Goal: Task Accomplishment & Management: Complete application form

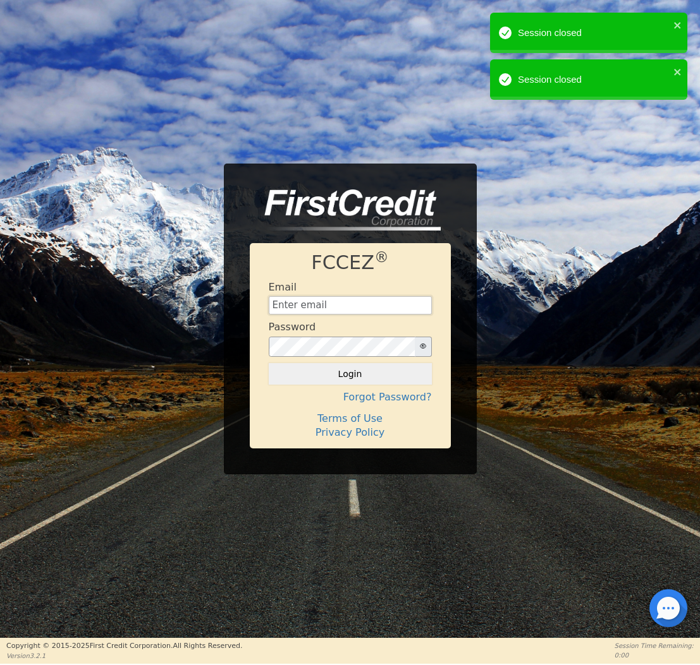
type input "[EMAIL_ADDRESS][DOMAIN_NAME]"
click at [349, 374] on button "Login" at bounding box center [350, 373] width 163 height 21
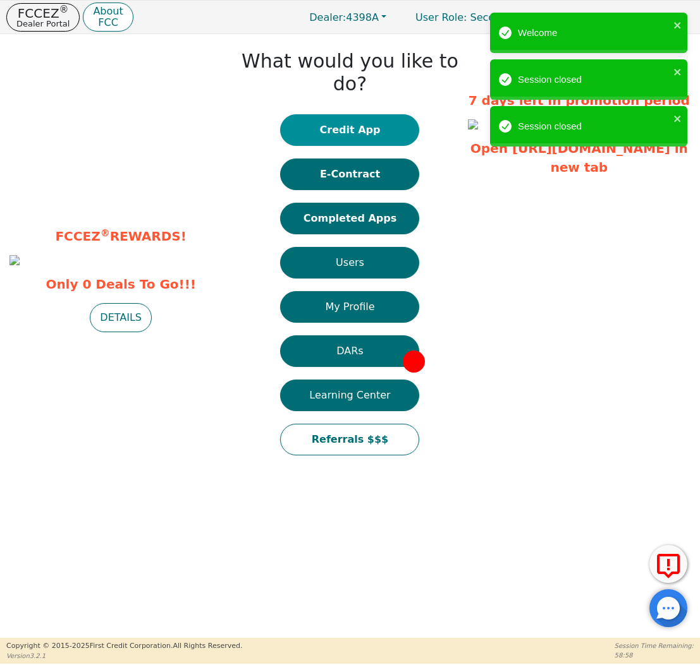
click at [347, 114] on button "Credit App" at bounding box center [349, 130] width 139 height 32
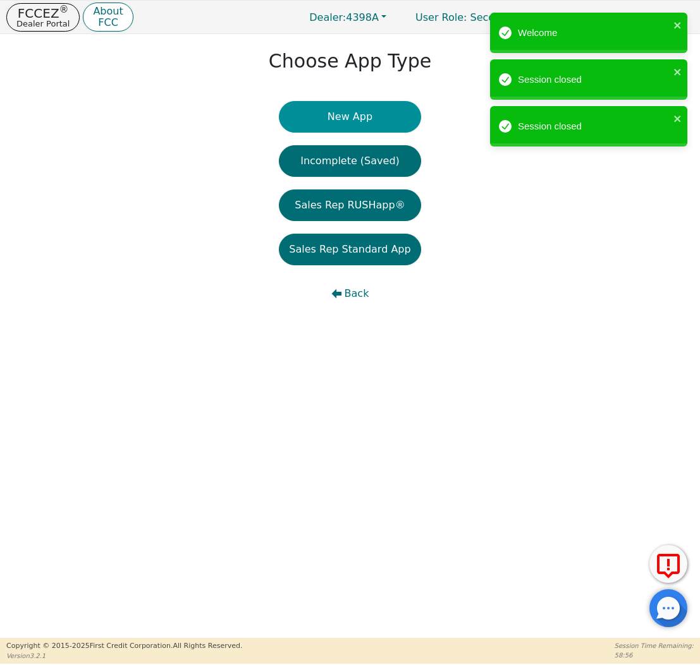
click at [351, 118] on button "New App" at bounding box center [350, 117] width 142 height 32
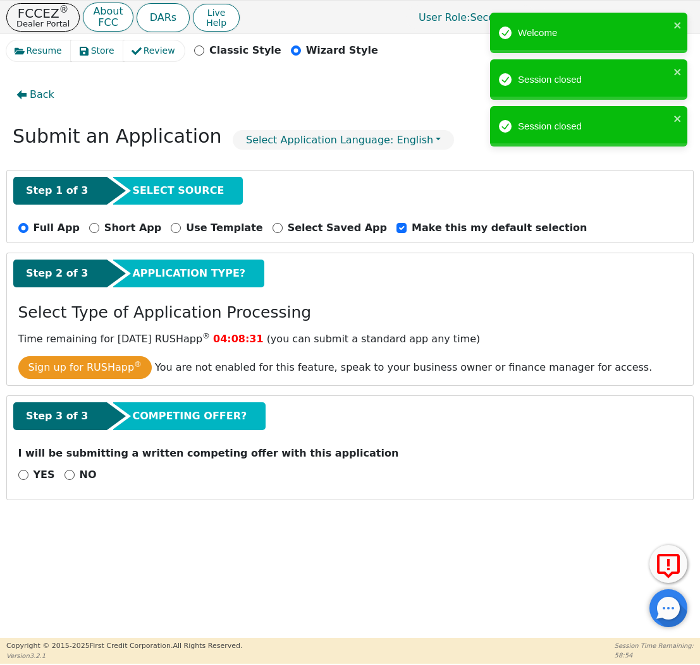
click at [70, 480] on input "NO" at bounding box center [69, 475] width 10 height 10
radio input "true"
click at [98, 500] on button "Next Step" at bounding box center [100, 508] width 164 height 29
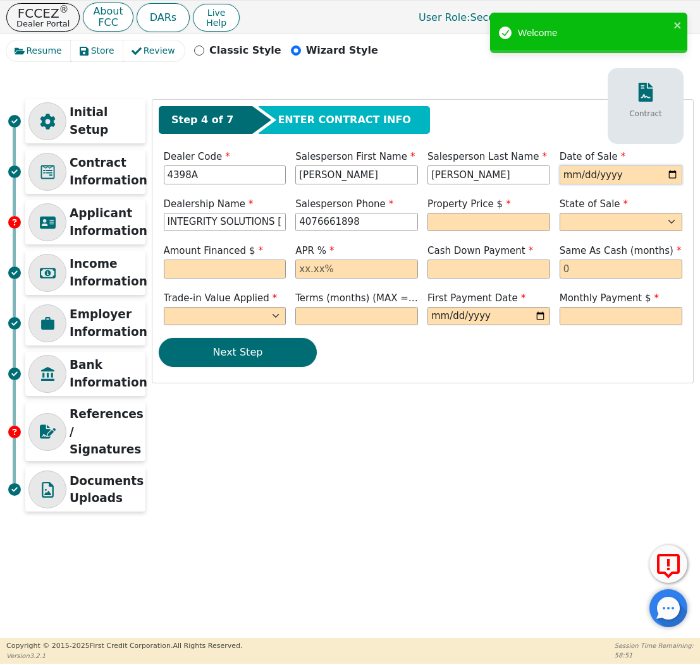
click at [585, 177] on input "date" at bounding box center [620, 175] width 123 height 19
click at [574, 173] on input "date" at bounding box center [620, 175] width 123 height 19
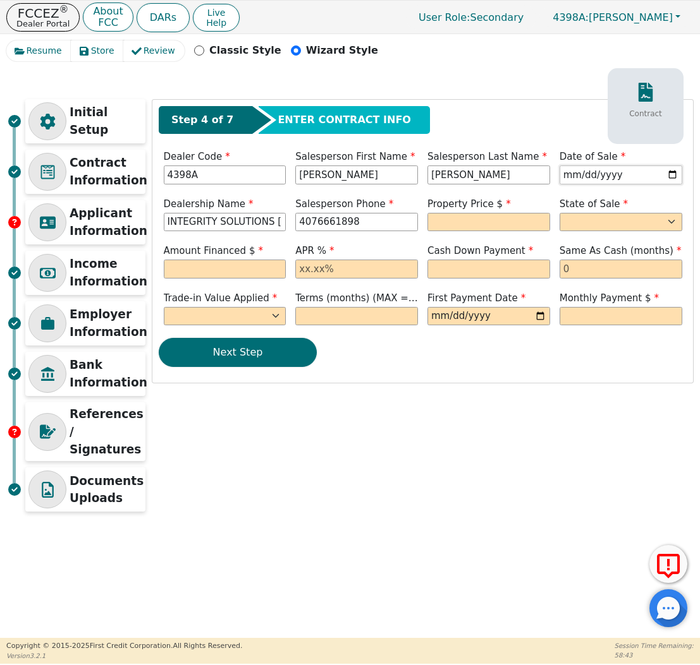
type input "[DATE]"
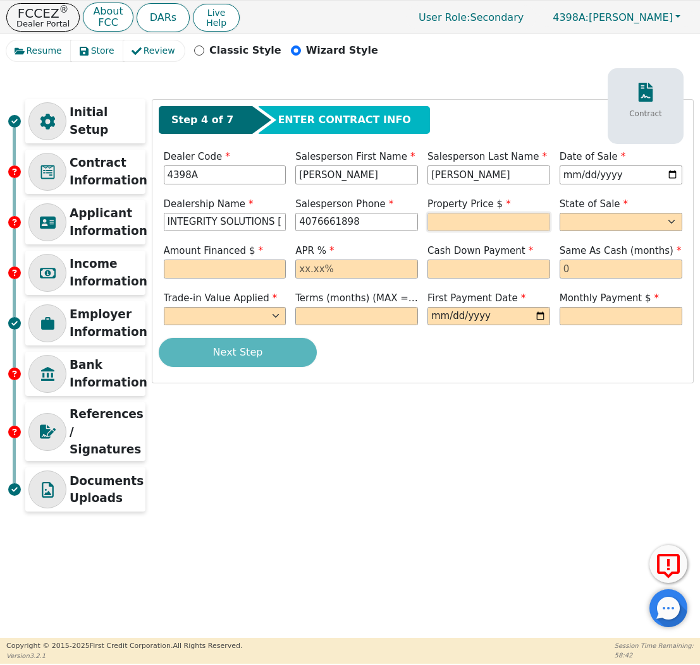
type input "[PHONE_NUMBER]"
type input "8490.00"
select select "KS"
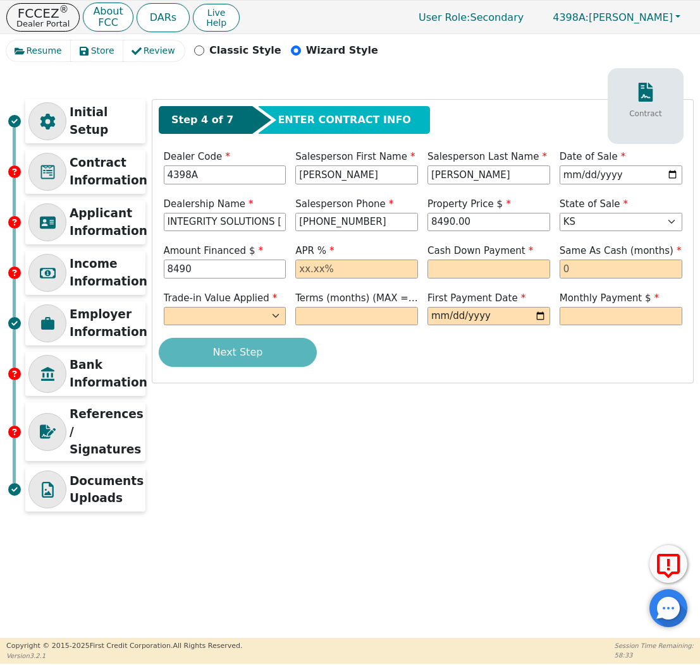
type input "8490.00"
type input "17.99"
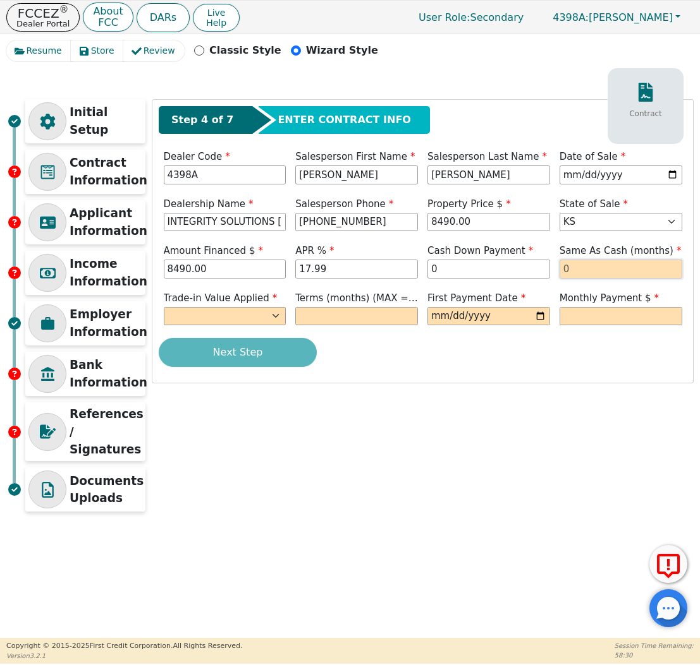
type input "0.00"
type input "0"
select select "n"
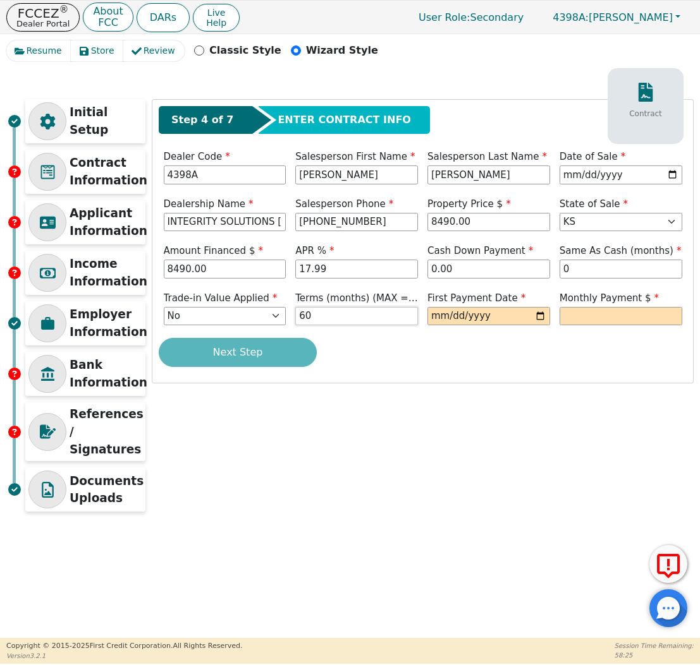
type input "60"
type input "[DATE]"
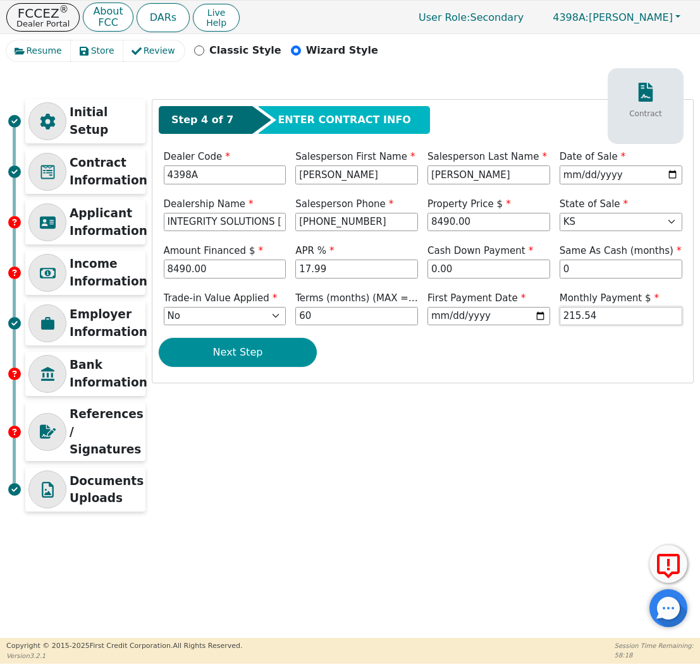
type input "215.54"
click at [212, 349] on button "Next Step" at bounding box center [238, 352] width 158 height 29
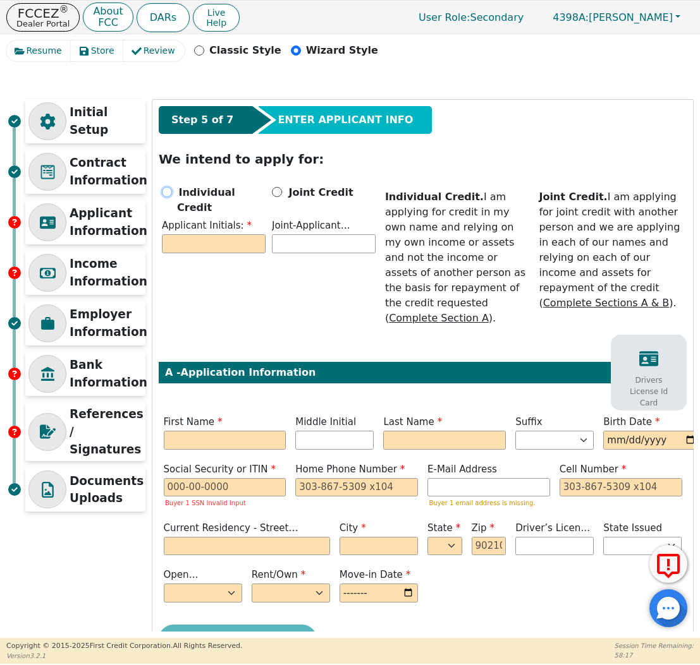
click at [167, 192] on input "Individual Credit" at bounding box center [167, 192] width 10 height 10
radio input "true"
click at [186, 234] on input "text" at bounding box center [214, 243] width 104 height 19
type input "Y"
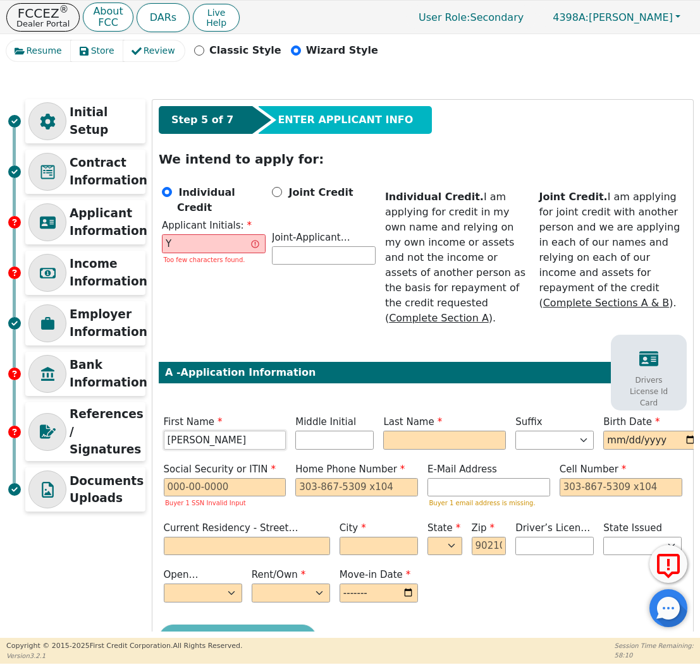
type input "[PERSON_NAME]"
type input "YS"
type input "[PERSON_NAME]"
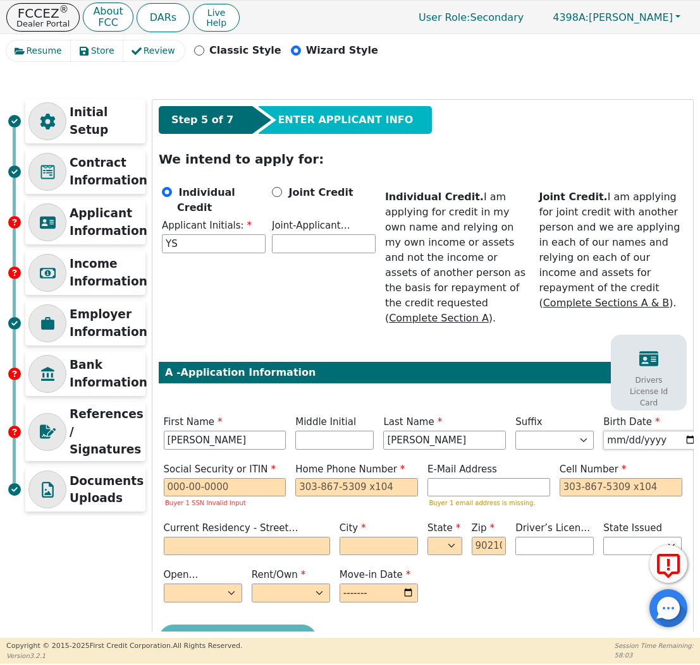
type input "[DATE]"
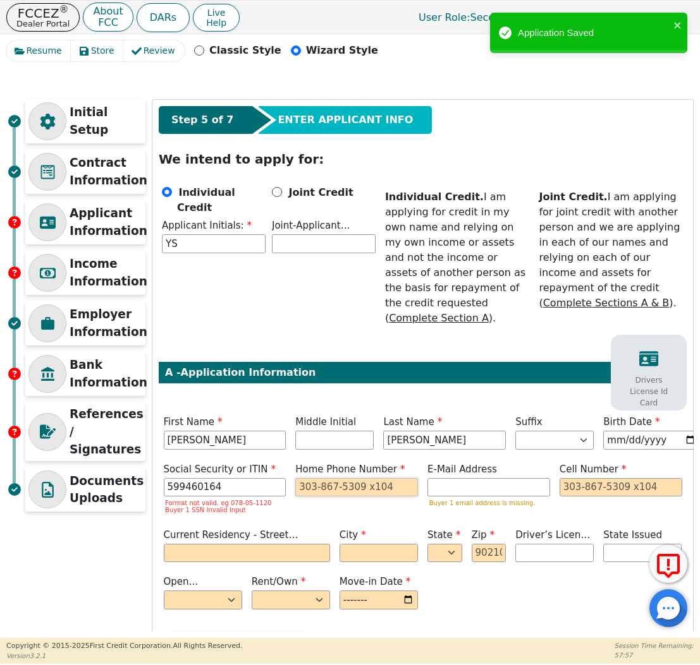
type input "***-**-0164"
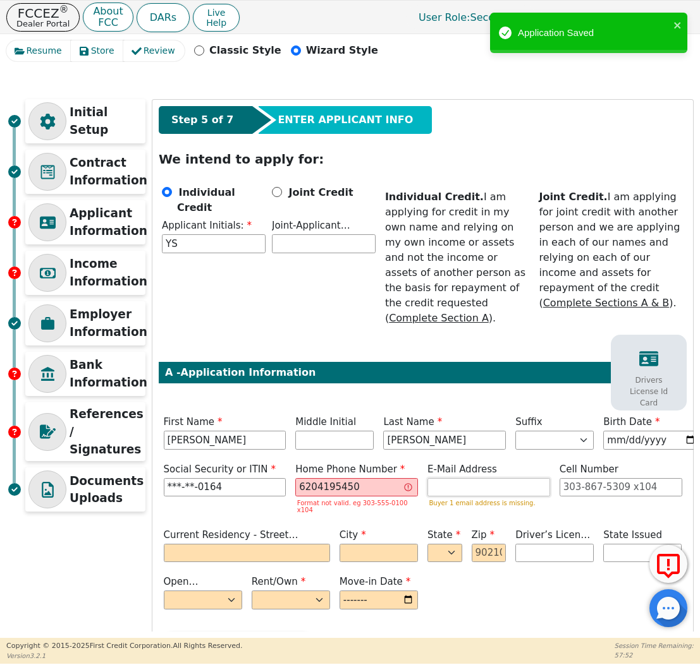
type input "[PHONE_NUMBER]"
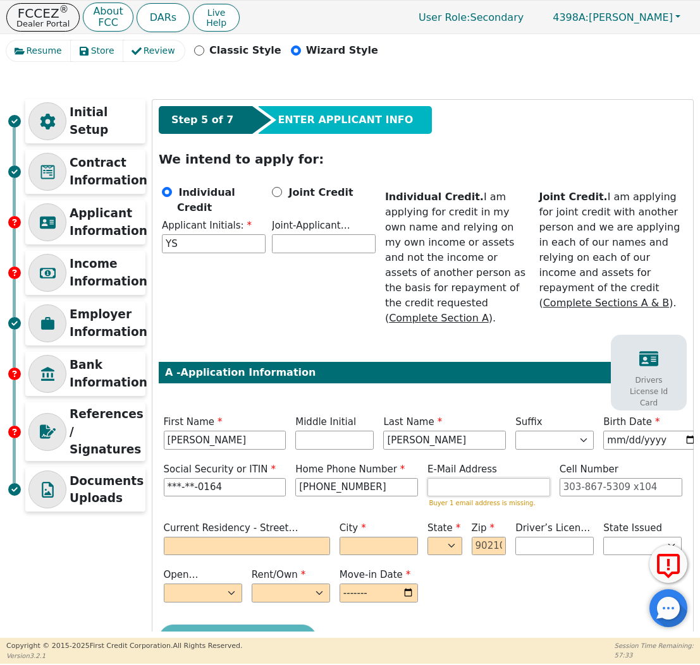
paste input "[EMAIL_ADDRESS][DOMAIN_NAME]"
type input "[EMAIL_ADDRESS][DOMAIN_NAME]"
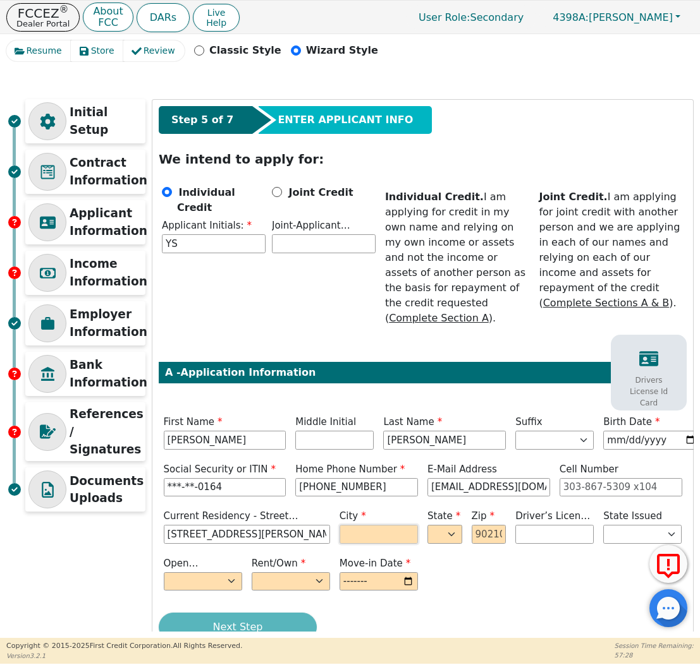
type input "[STREET_ADDRESS][PERSON_NAME]"
type input "[GEOGRAPHIC_DATA]"
select select "KS"
type input "67801"
click at [214, 567] on span "Open Bankruptcy (Y/N)" at bounding box center [191, 578] width 54 height 40
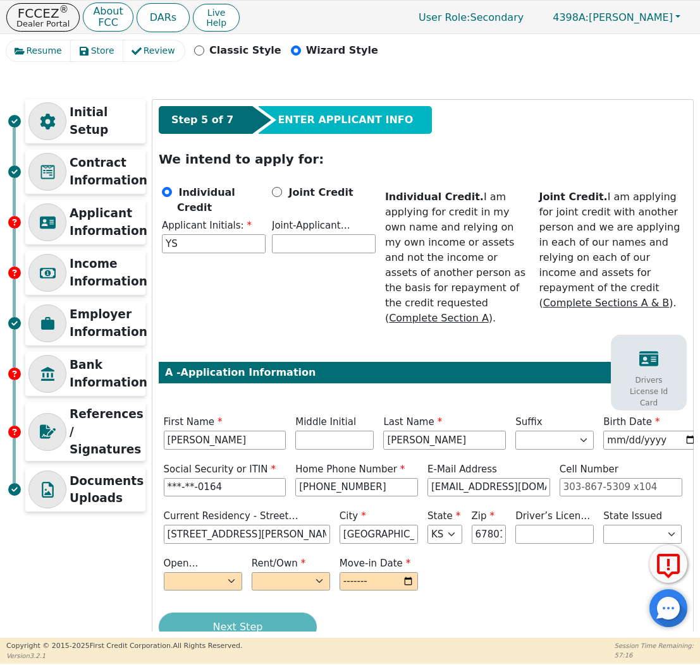
click at [214, 570] on div "Open Bankruptcy (Y/N) Yes No" at bounding box center [203, 574] width 78 height 35
select select "n"
select select "Own"
click at [396, 580] on input "month" at bounding box center [378, 582] width 78 height 19
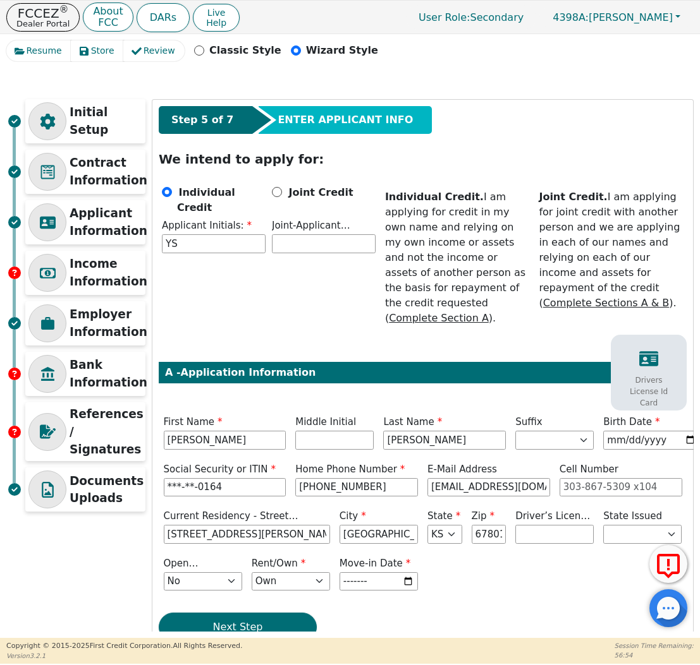
type input "2024-12"
click at [488, 618] on div "Next Step" at bounding box center [423, 627] width 528 height 29
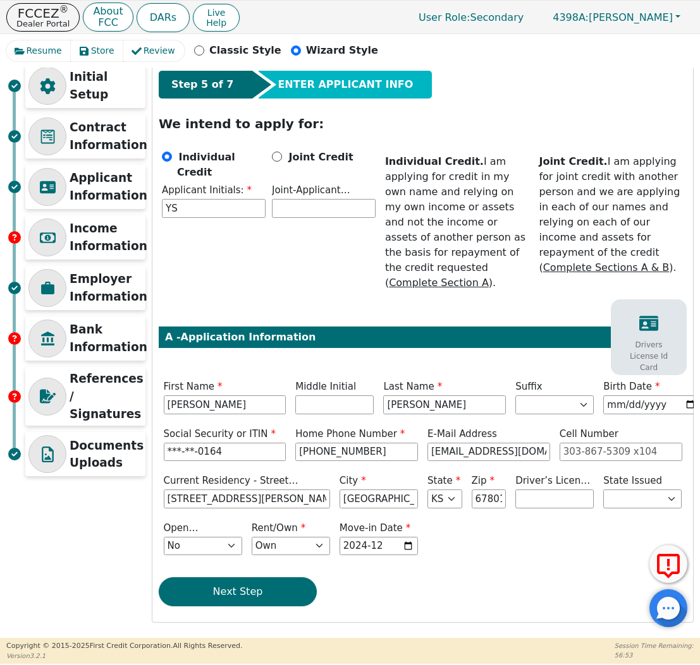
scroll to position [35, 0]
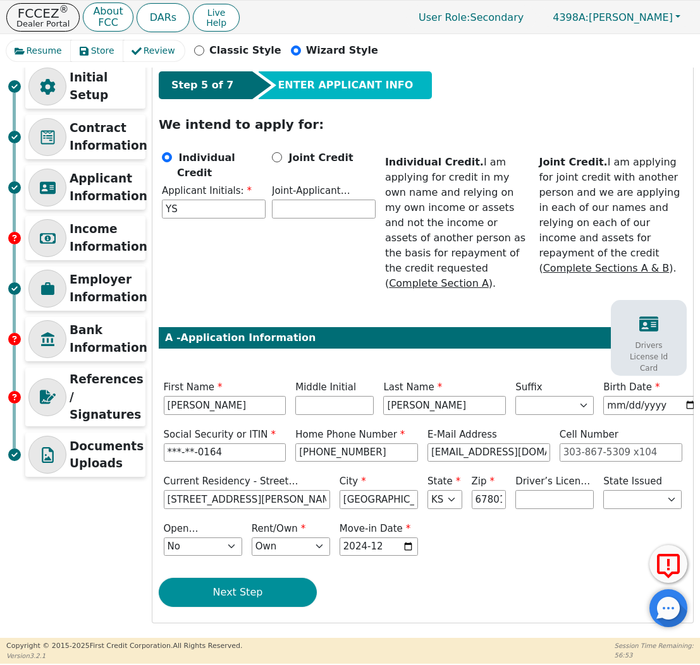
click at [248, 588] on button "Next Step" at bounding box center [238, 592] width 158 height 29
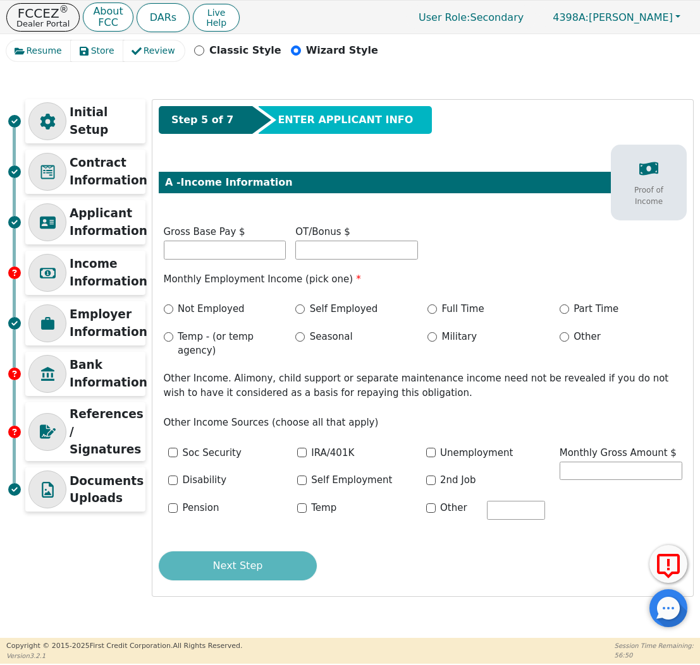
click at [294, 252] on div "OT/Bonus $" at bounding box center [357, 244] width 132 height 38
click at [261, 250] on input "text" at bounding box center [225, 250] width 123 height 19
click at [102, 293] on div "Income Information" at bounding box center [85, 273] width 120 height 44
click at [267, 246] on input "text" at bounding box center [225, 250] width 123 height 19
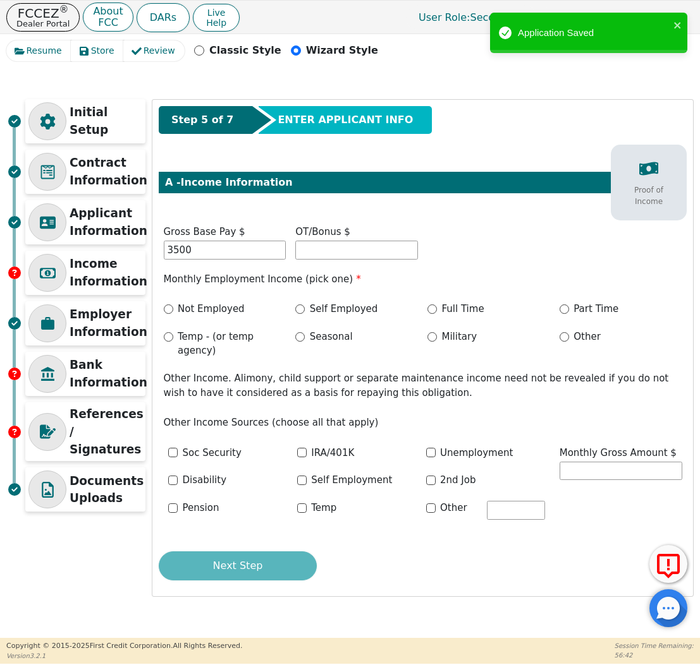
type input "3500.00"
click at [454, 309] on label "Full Time" at bounding box center [463, 309] width 42 height 15
click at [437, 309] on input "Full Time" at bounding box center [431, 309] width 9 height 9
radio input "true"
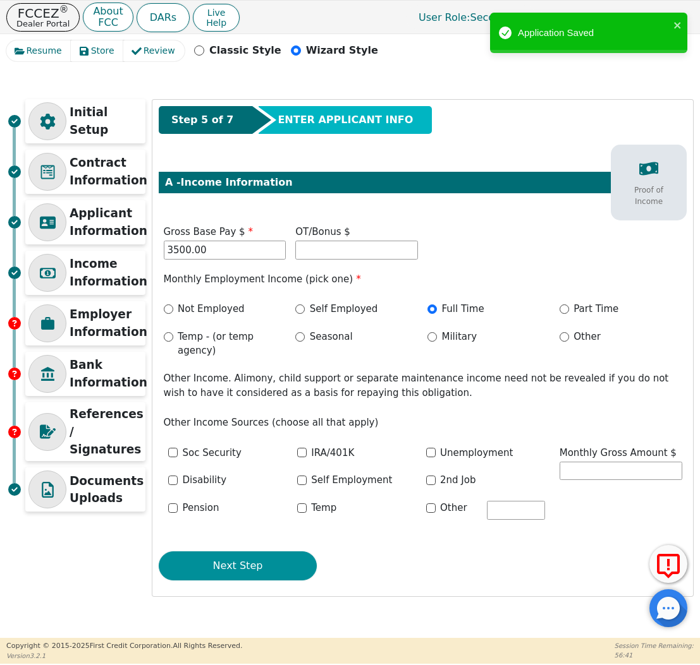
click at [281, 555] on button "Next Step" at bounding box center [238, 566] width 158 height 29
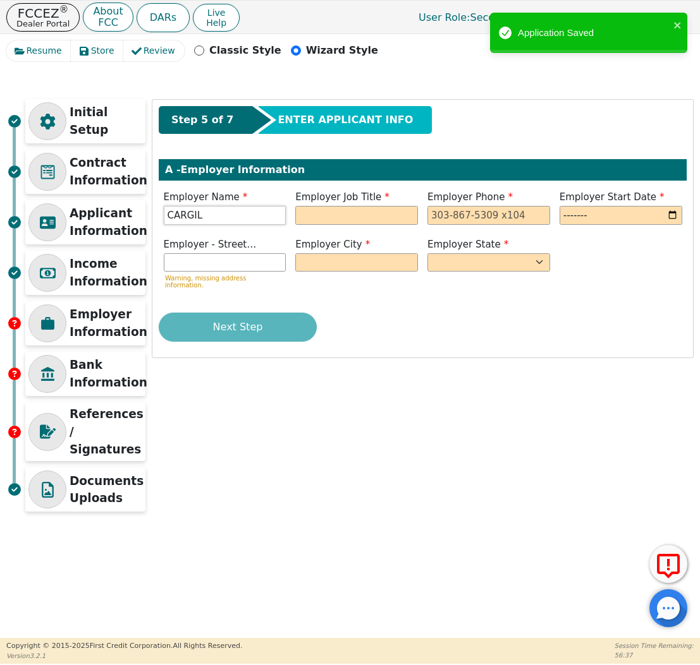
type input "CARGIL"
type input "CALIDAD"
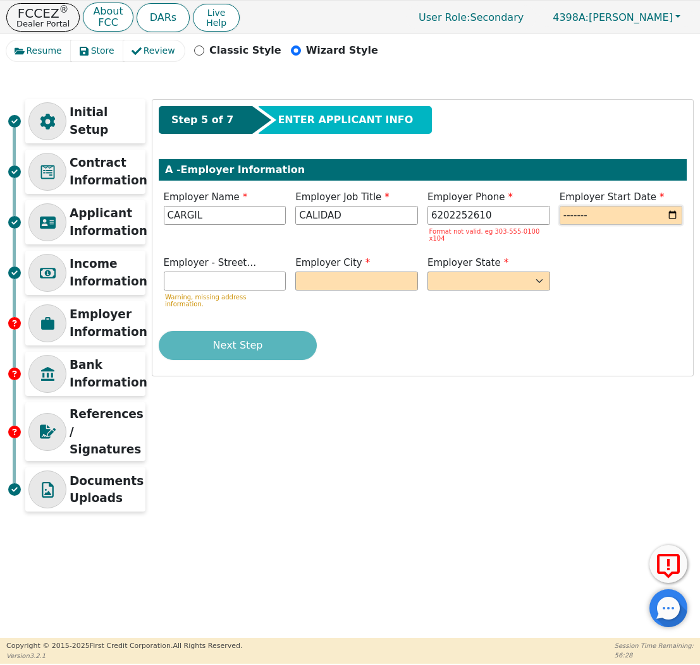
type input "[PHONE_NUMBER]"
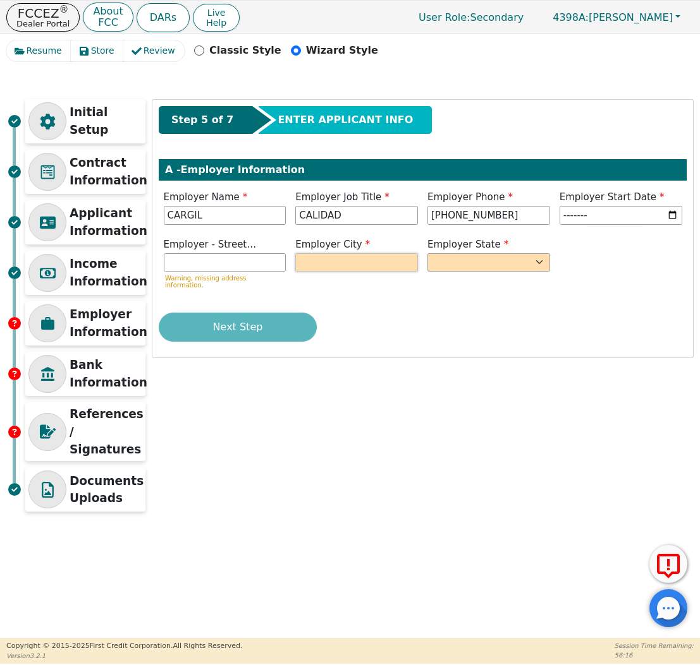
type input "2023-01"
type input "[GEOGRAPHIC_DATA]"
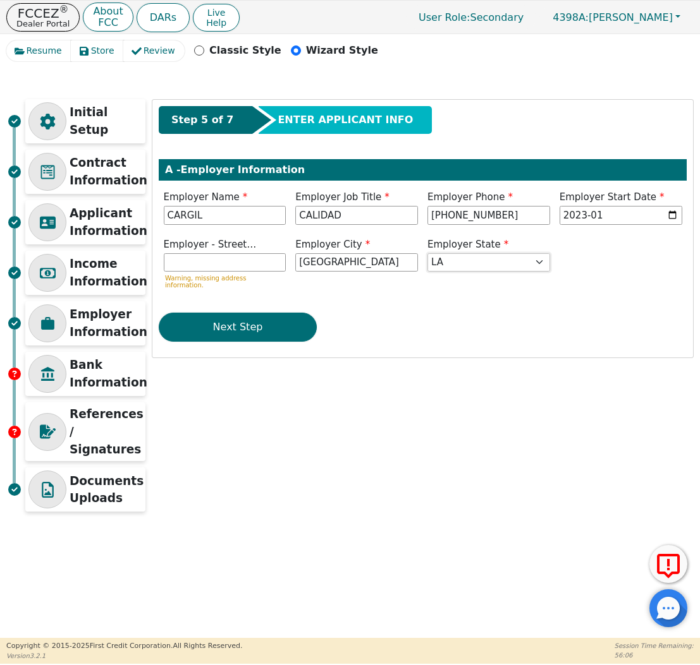
select select "KS"
click at [204, 313] on button "Next Step" at bounding box center [238, 327] width 158 height 29
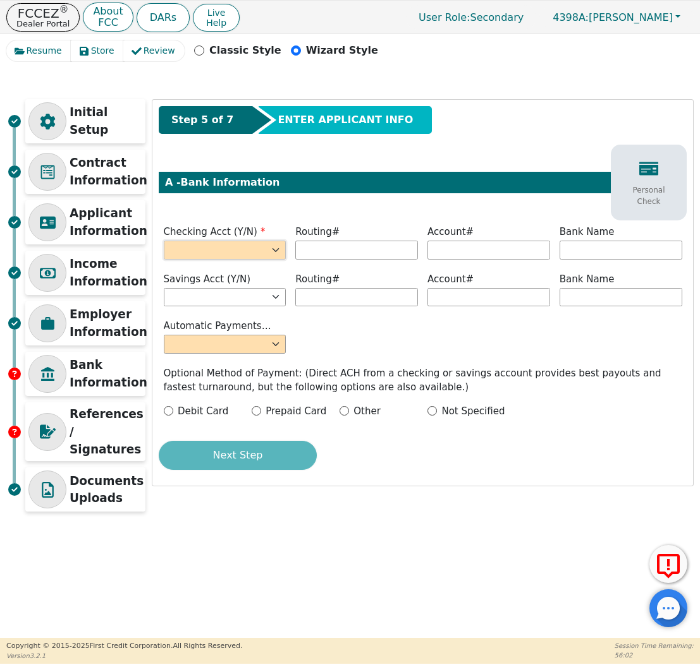
select select "y"
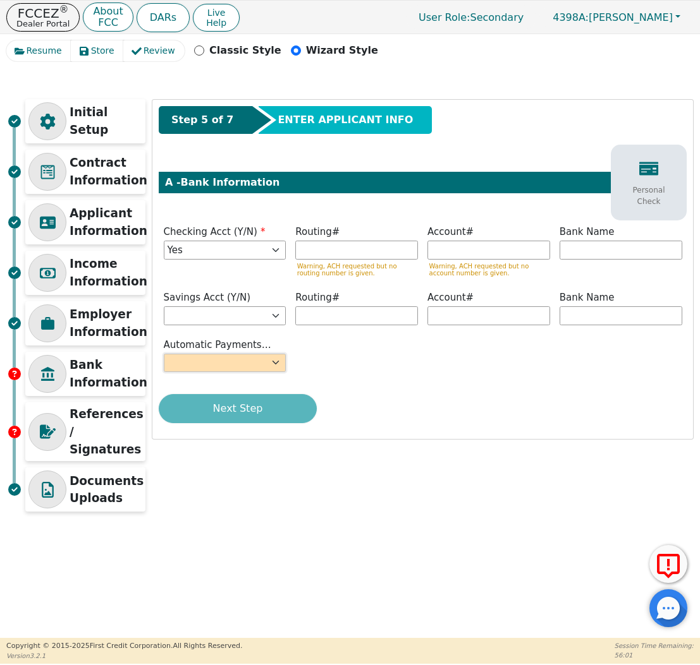
select select "y"
click at [355, 250] on input "text" at bounding box center [356, 250] width 123 height 19
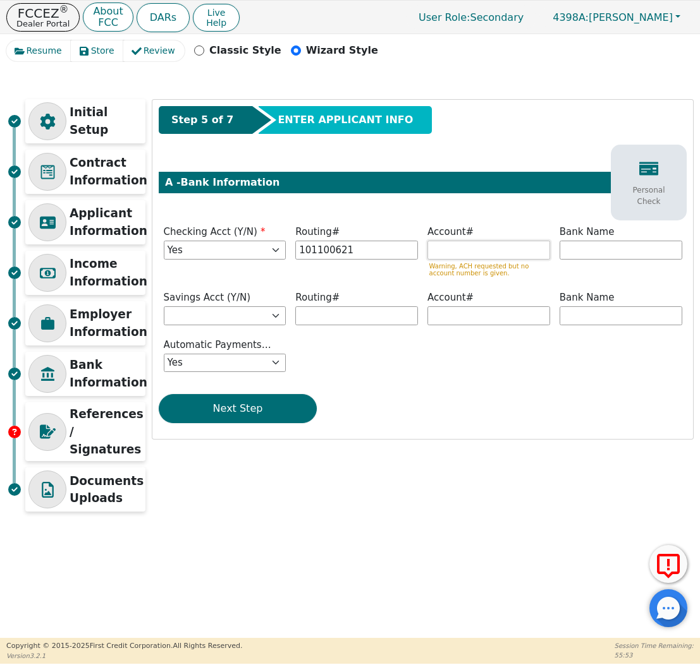
type input "*********"
click at [475, 253] on input "text" at bounding box center [488, 250] width 123 height 19
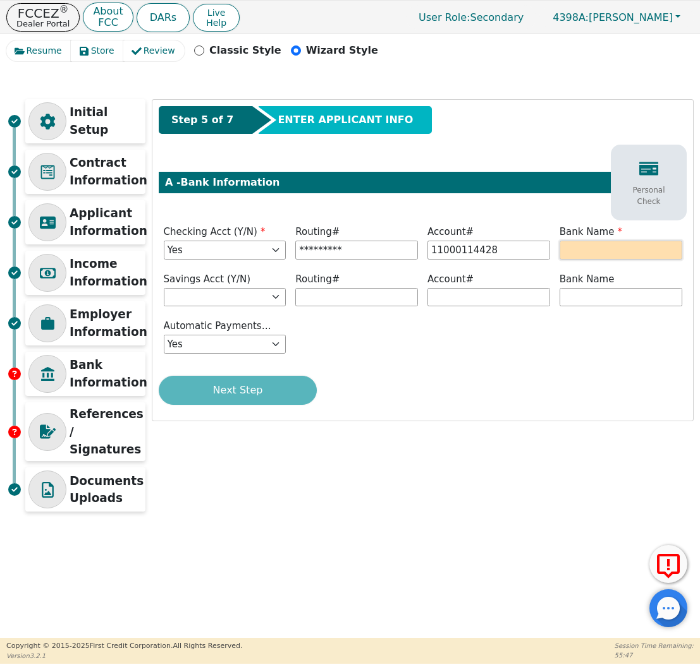
type input "**********"
click at [622, 251] on input "text" at bounding box center [620, 250] width 123 height 19
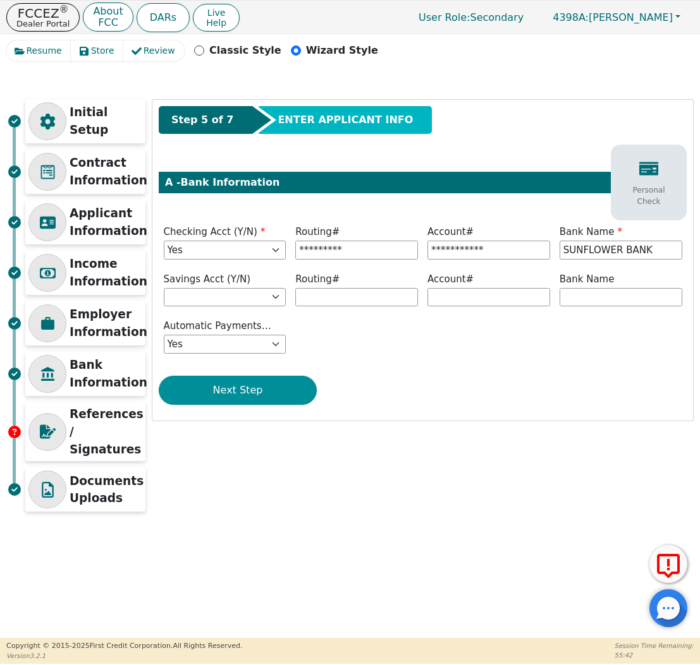
type input "SUNFLOWER BANK"
click at [255, 391] on button "Next Step" at bounding box center [238, 390] width 158 height 29
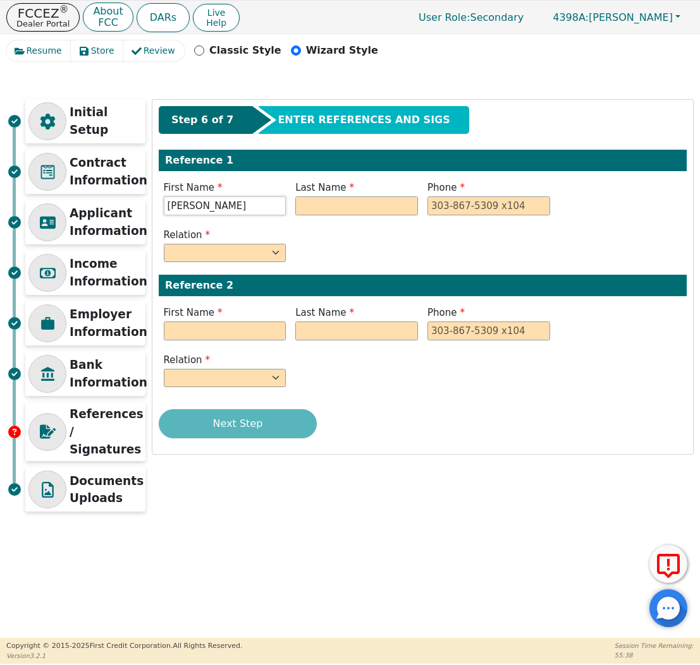
type input "[PERSON_NAME]"
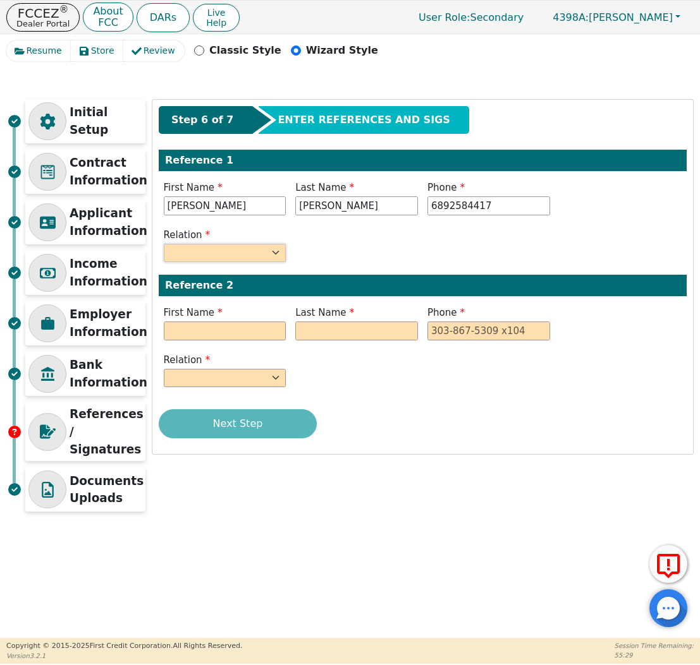
type input "[PHONE_NUMBER]"
select select "CO-WORKER"
type input "[PERSON_NAME]"
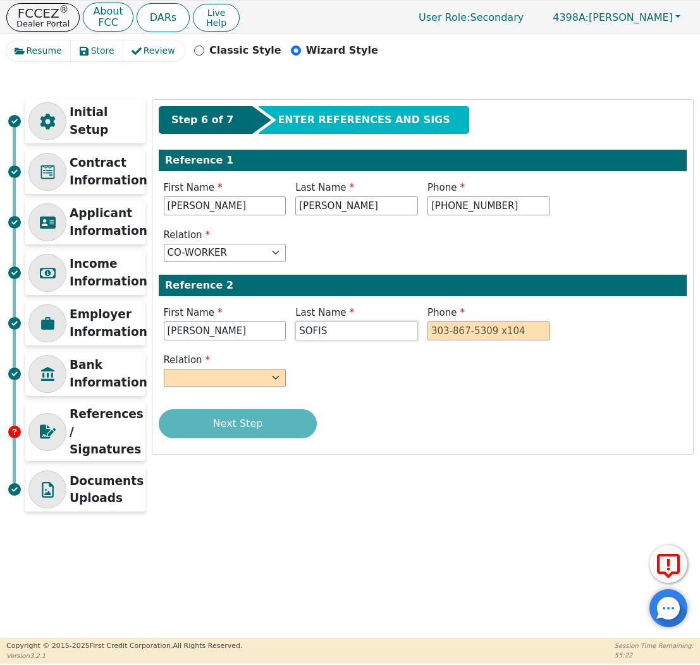
click at [329, 333] on input "SOFIS" at bounding box center [356, 331] width 123 height 19
type input "[GEOGRAPHIC_DATA]"
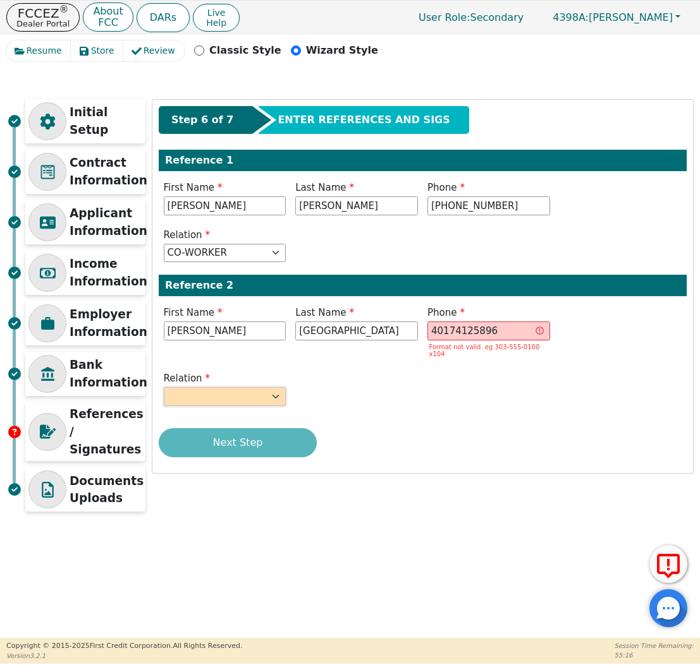
type input "[PHONE_NUMBER] 6"
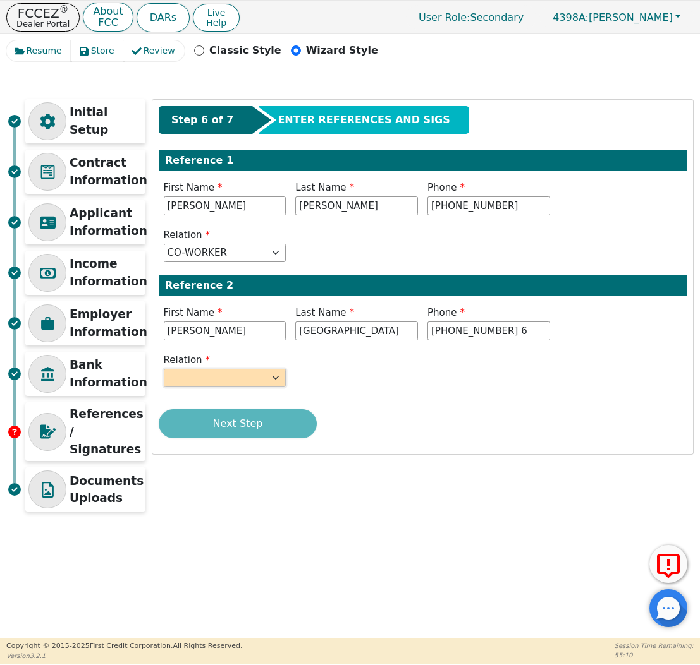
select select "FRIEND"
click at [257, 422] on div "Next Step" at bounding box center [423, 423] width 528 height 29
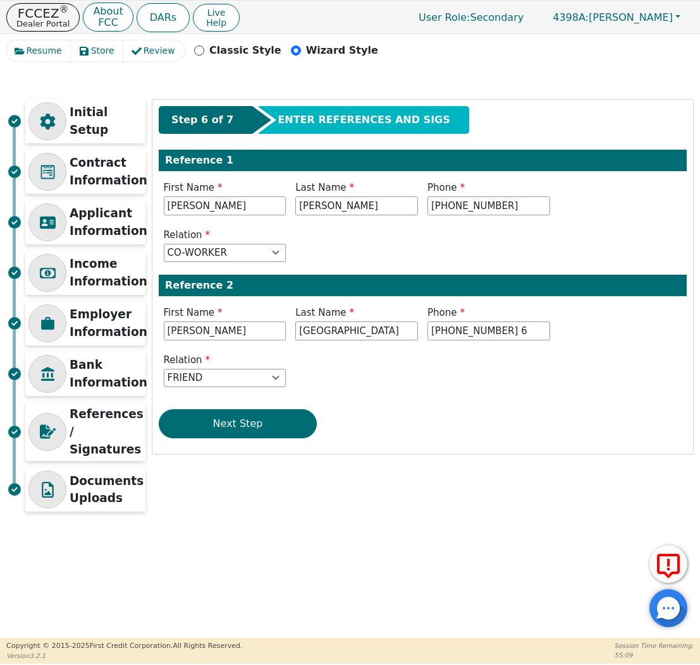
click at [257, 422] on button "Next Step" at bounding box center [238, 423] width 158 height 29
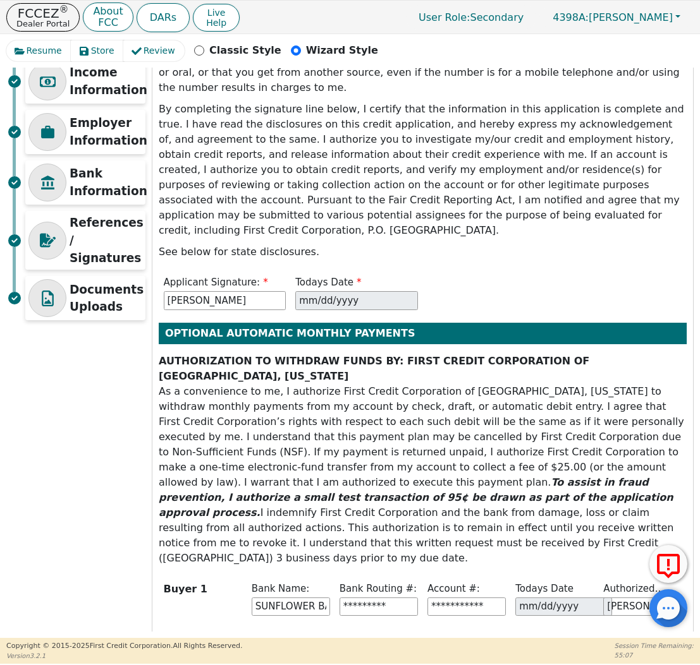
click at [244, 638] on button "Next Step" at bounding box center [238, 652] width 158 height 29
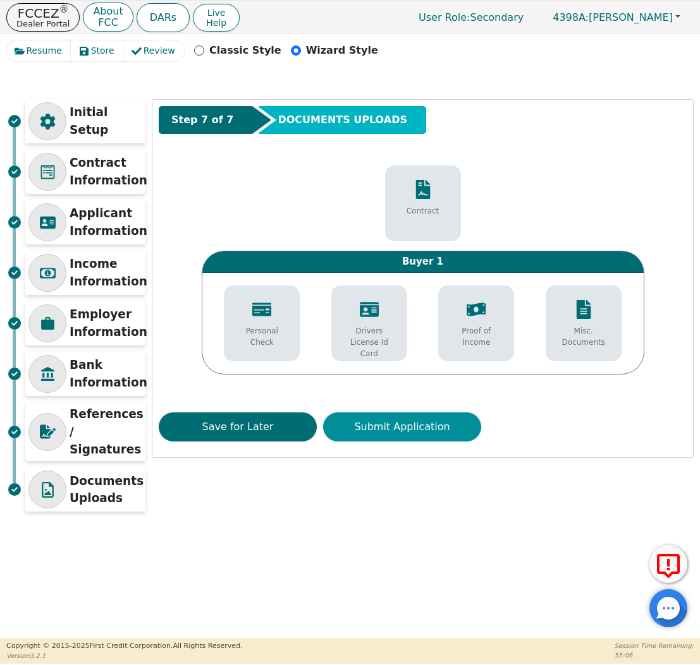
click at [425, 413] on button "Submit Application" at bounding box center [402, 427] width 158 height 29
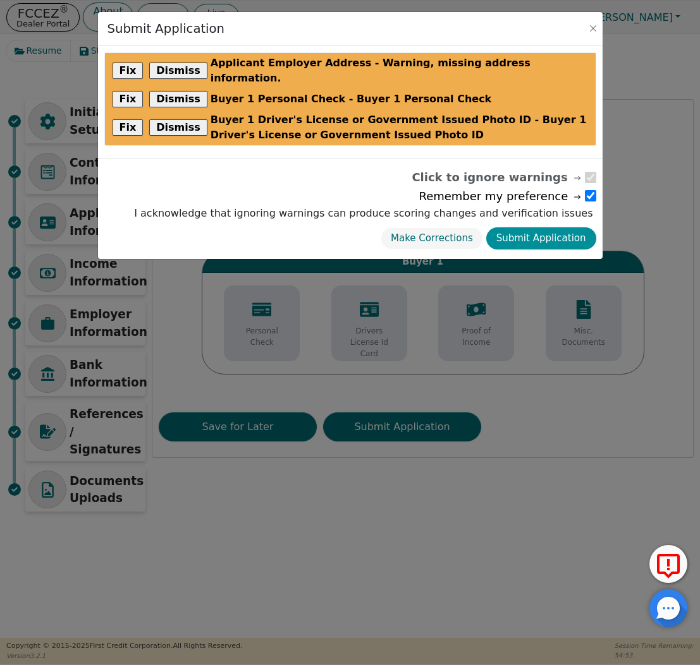
click at [554, 227] on button "Submit Application" at bounding box center [541, 238] width 110 height 22
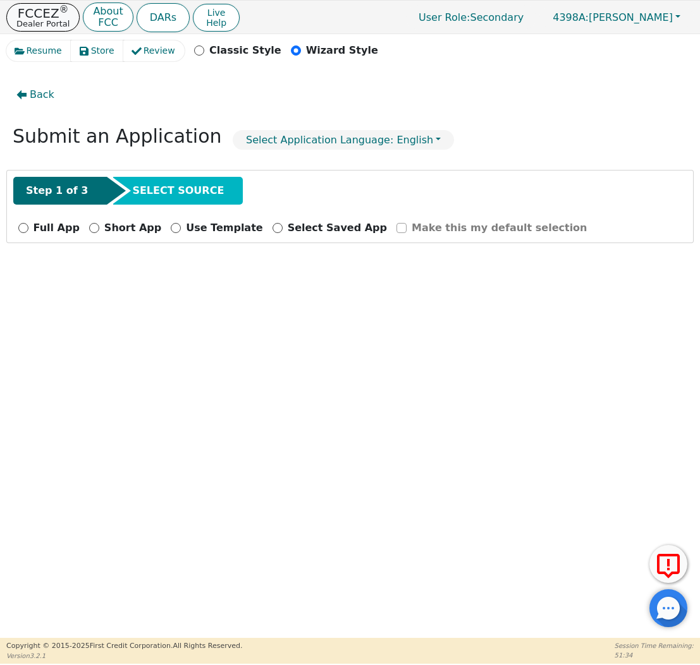
click at [52, 15] on p "FCCEZ ®" at bounding box center [42, 13] width 53 height 13
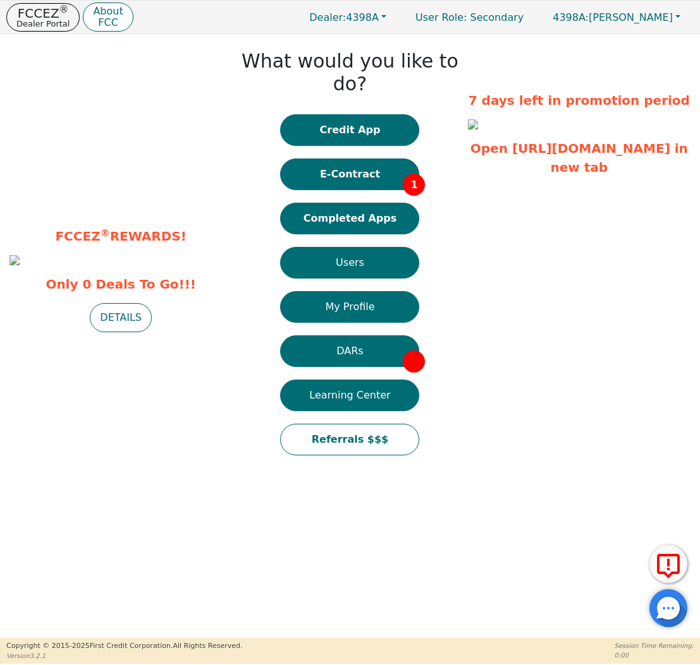
click at [317, 214] on div "Credit App E-Contract 1 Completed Apps Users My Profile DARs Learning Center Re…" at bounding box center [349, 291] width 139 height 354
click at [362, 203] on button "Completed Apps" at bounding box center [349, 219] width 139 height 32
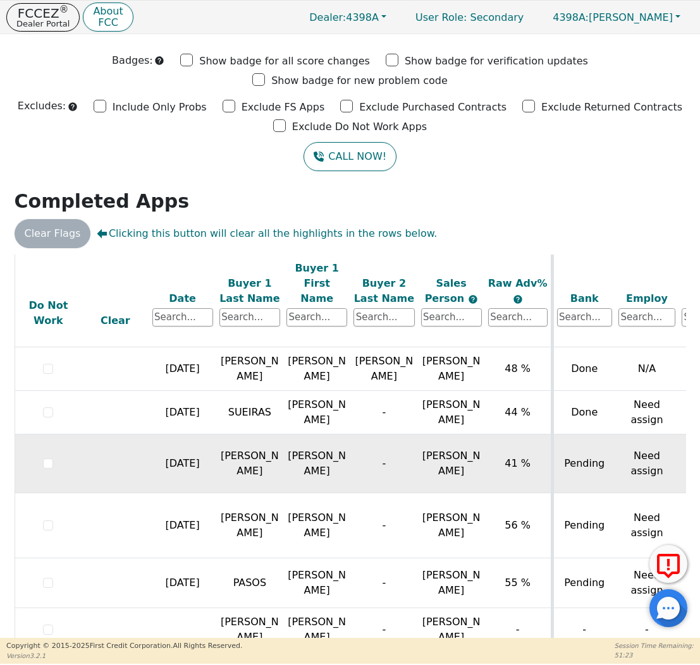
scroll to position [25, 0]
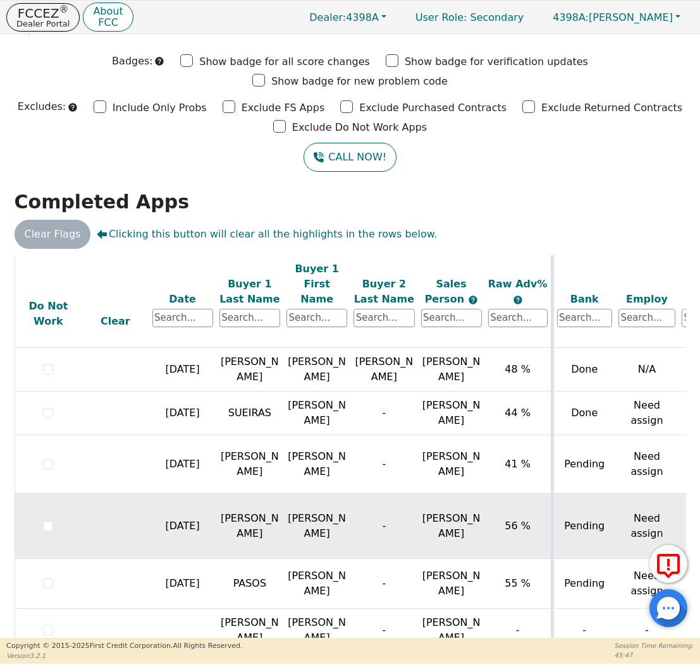
click at [439, 516] on td "[PERSON_NAME]" at bounding box center [451, 526] width 67 height 65
